Goal: Task Accomplishment & Management: Use online tool/utility

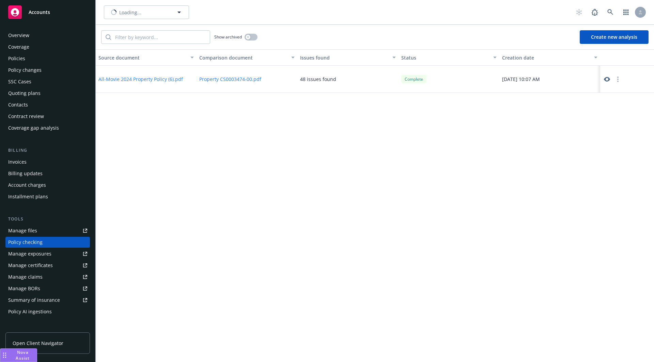
scroll to position [50, 0]
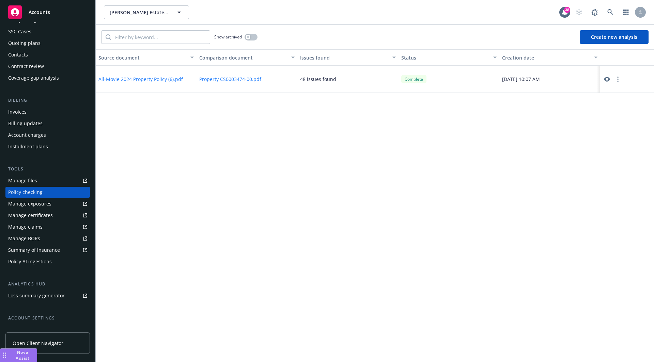
click at [607, 80] on icon at bounding box center [607, 79] width 6 height 6
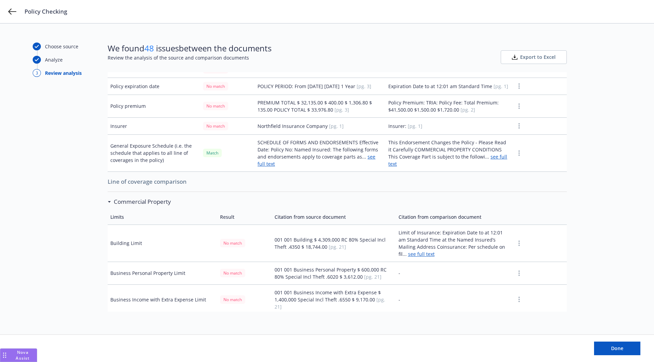
scroll to position [6, 0]
